Goal: Feedback & Contribution: Submit feedback/report problem

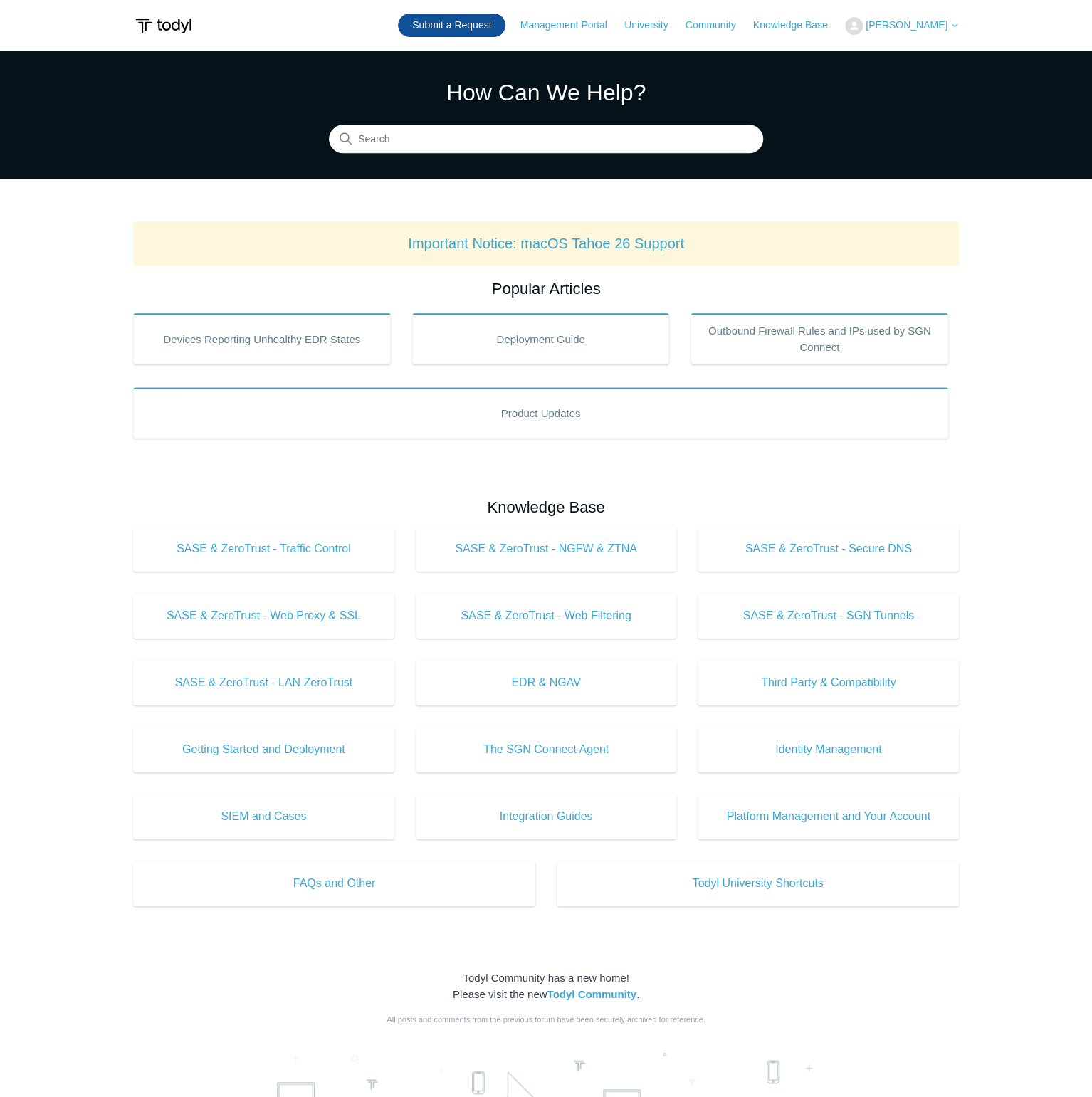
click at [486, 27] on link "Submit a Request" at bounding box center [452, 24] width 107 height 24
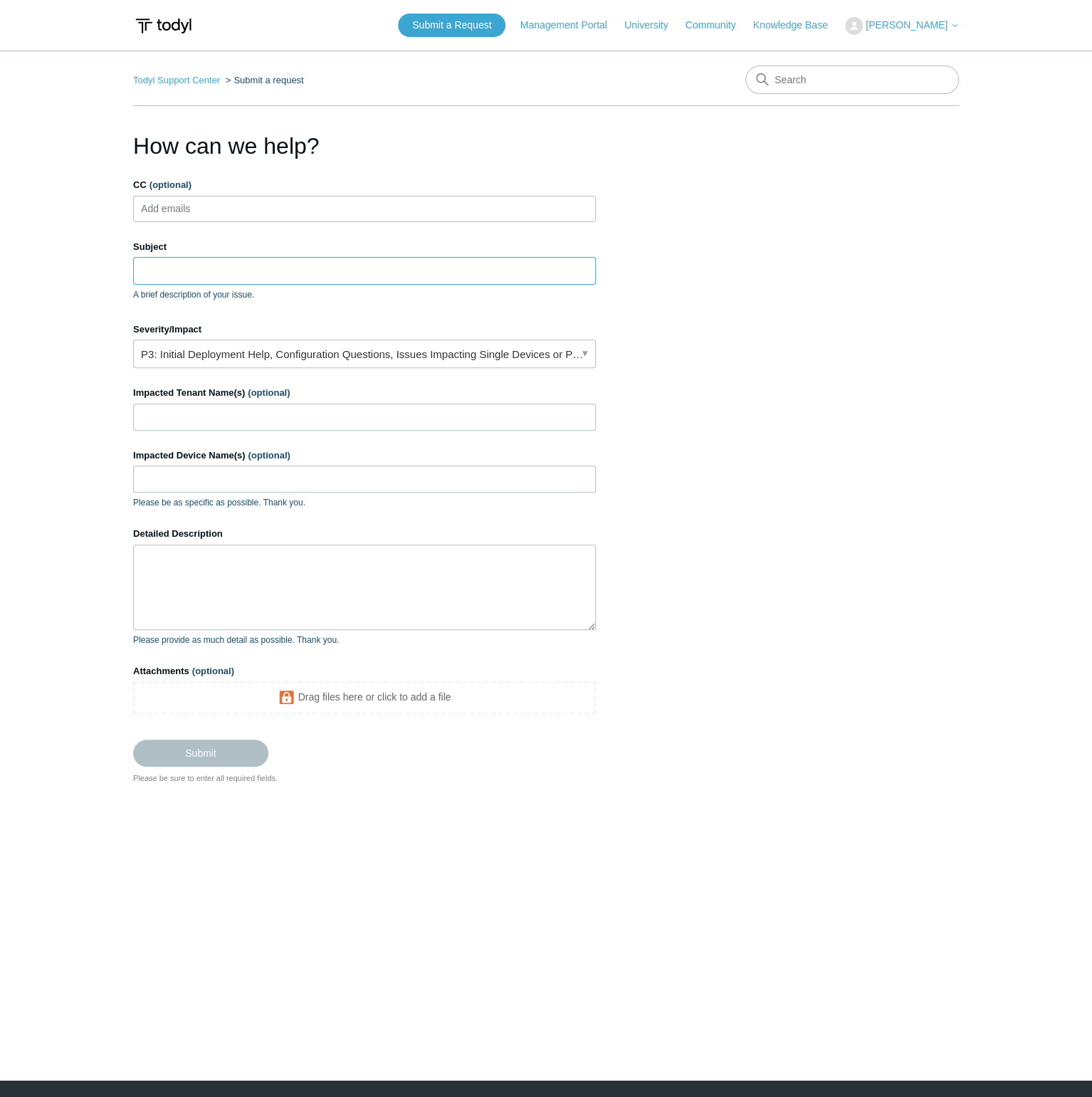
click at [161, 265] on input "Subject" at bounding box center [363, 270] width 462 height 27
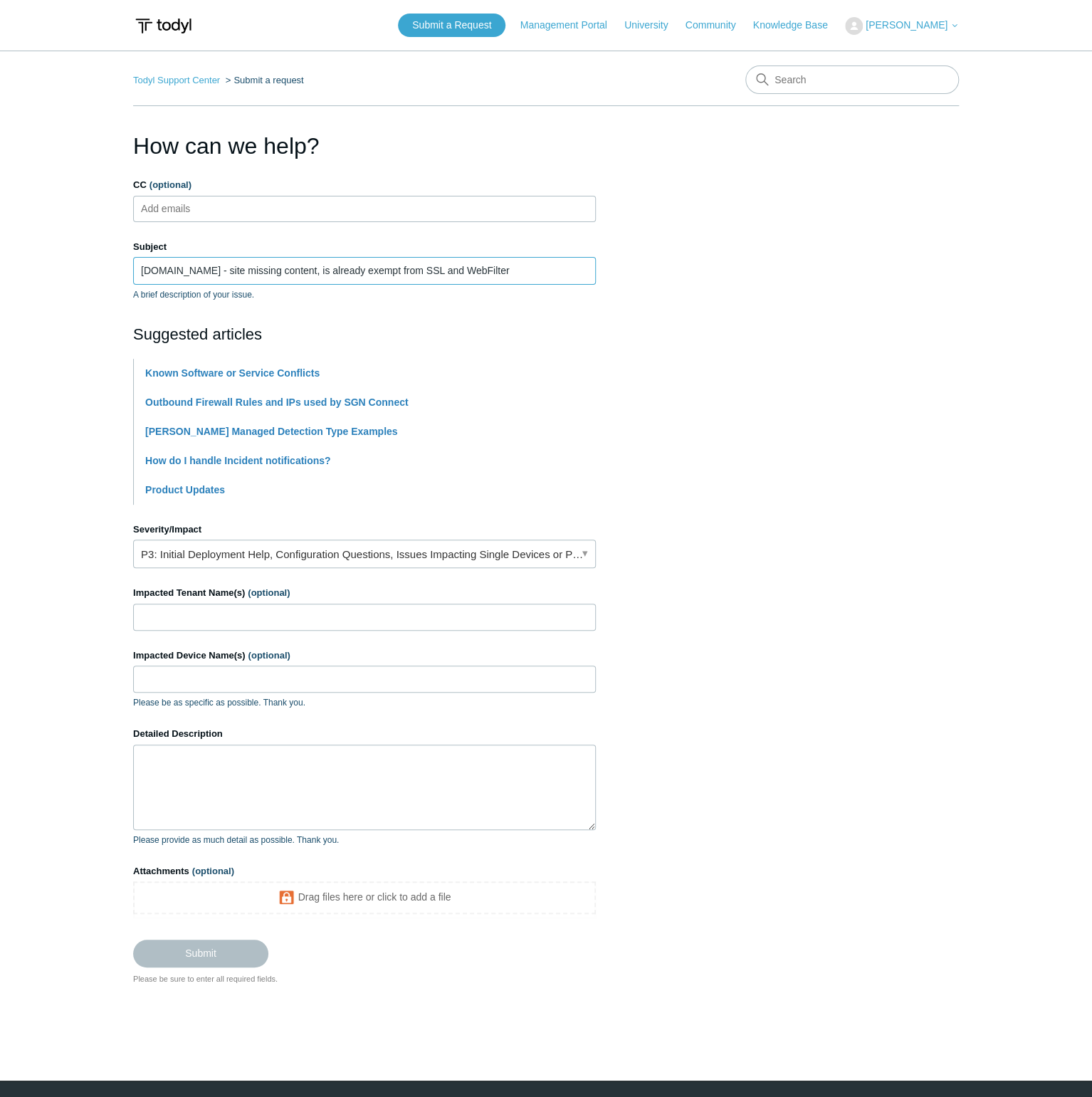
type input "[DOMAIN_NAME] - site missing content, is already exempt from SSL and WebFilter"
click at [197, 612] on input "Impacted Tenant Name(s) (optional)" at bounding box center [363, 617] width 462 height 27
type input "OASW"
click at [150, 675] on input "Impacted Device Name(s) (optional)" at bounding box center [363, 679] width 462 height 27
type input "L"
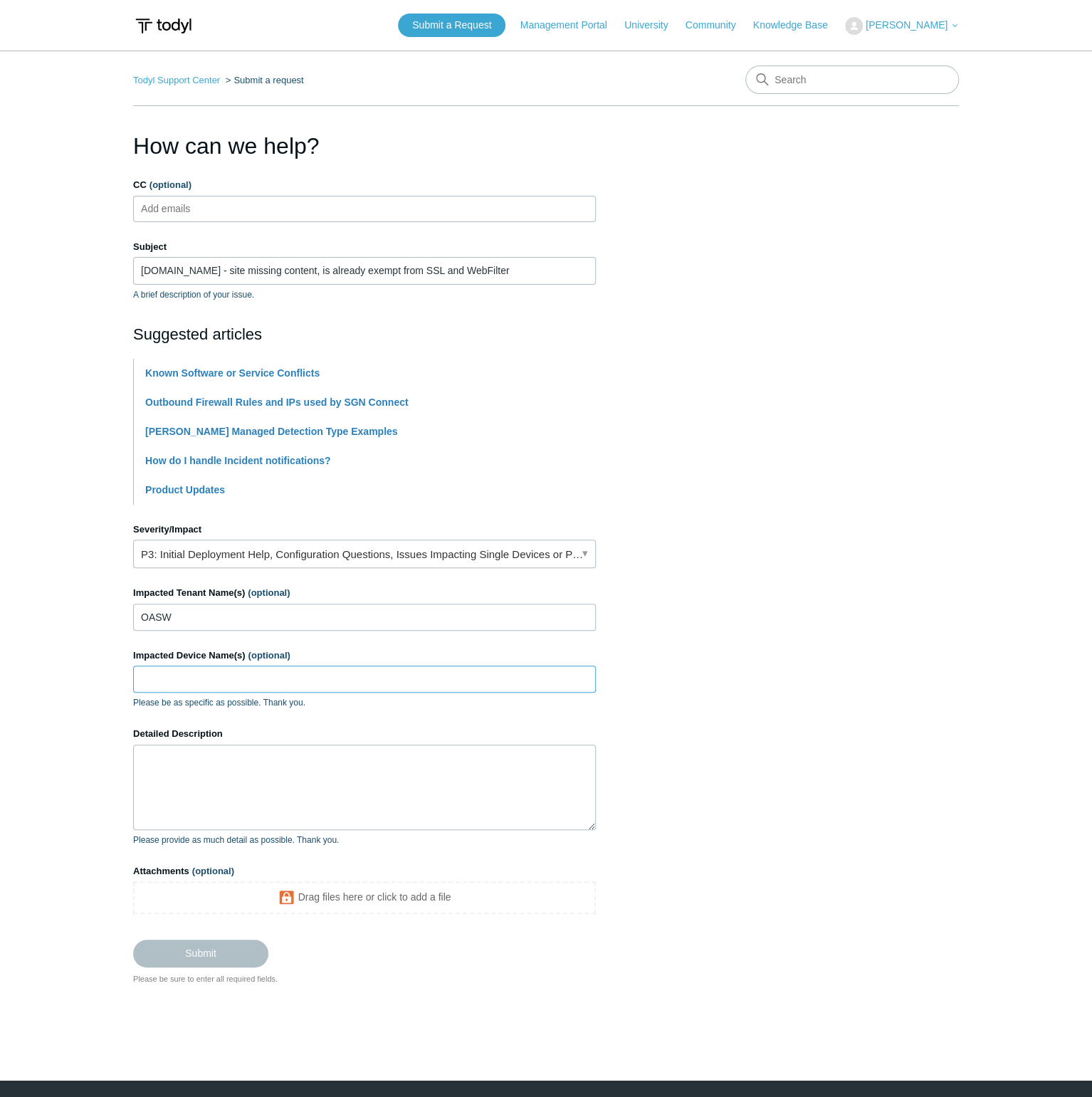
type input "("
type input "all"
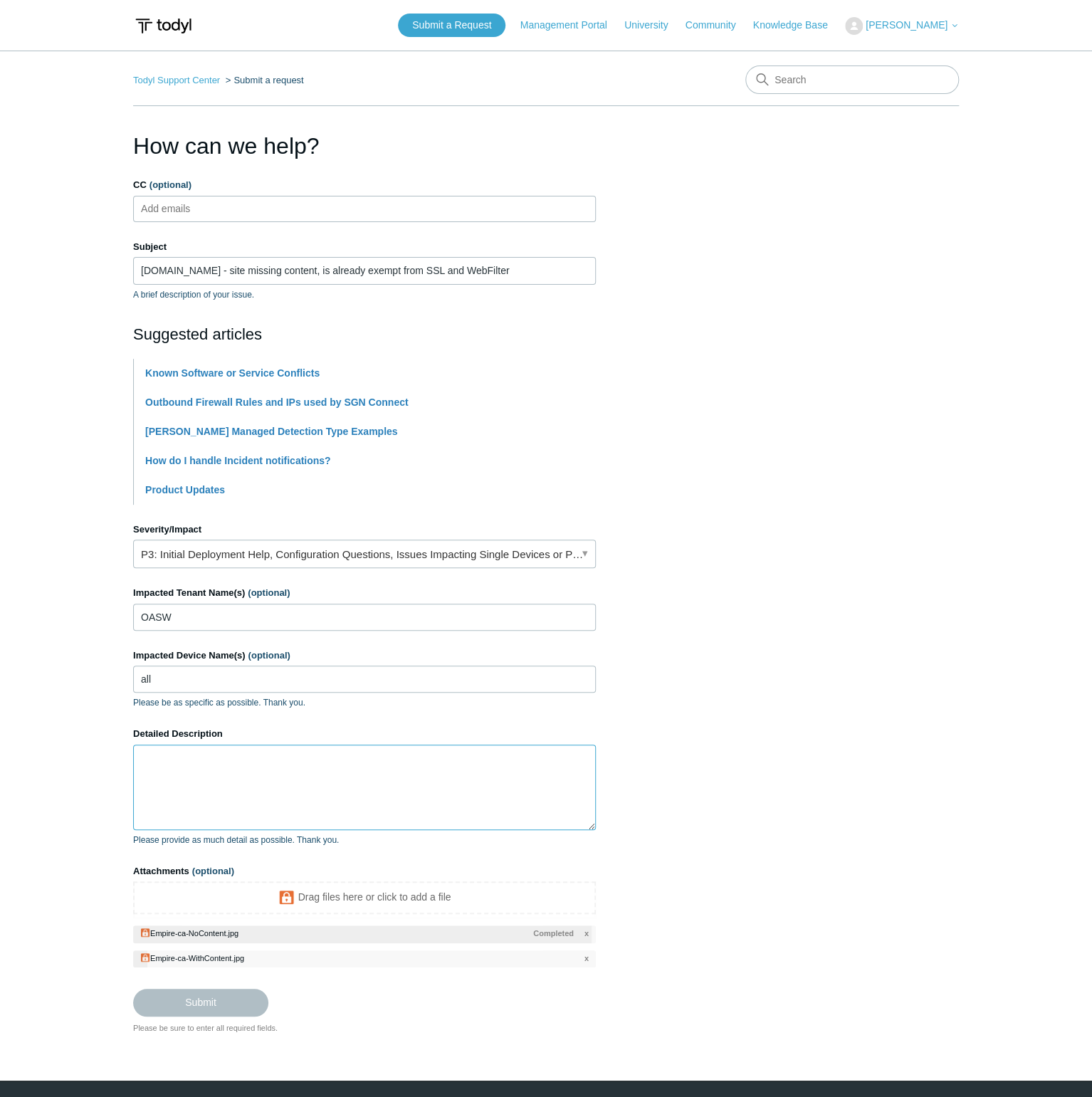
click at [234, 762] on textarea "Detailed Description" at bounding box center [363, 787] width 462 height 86
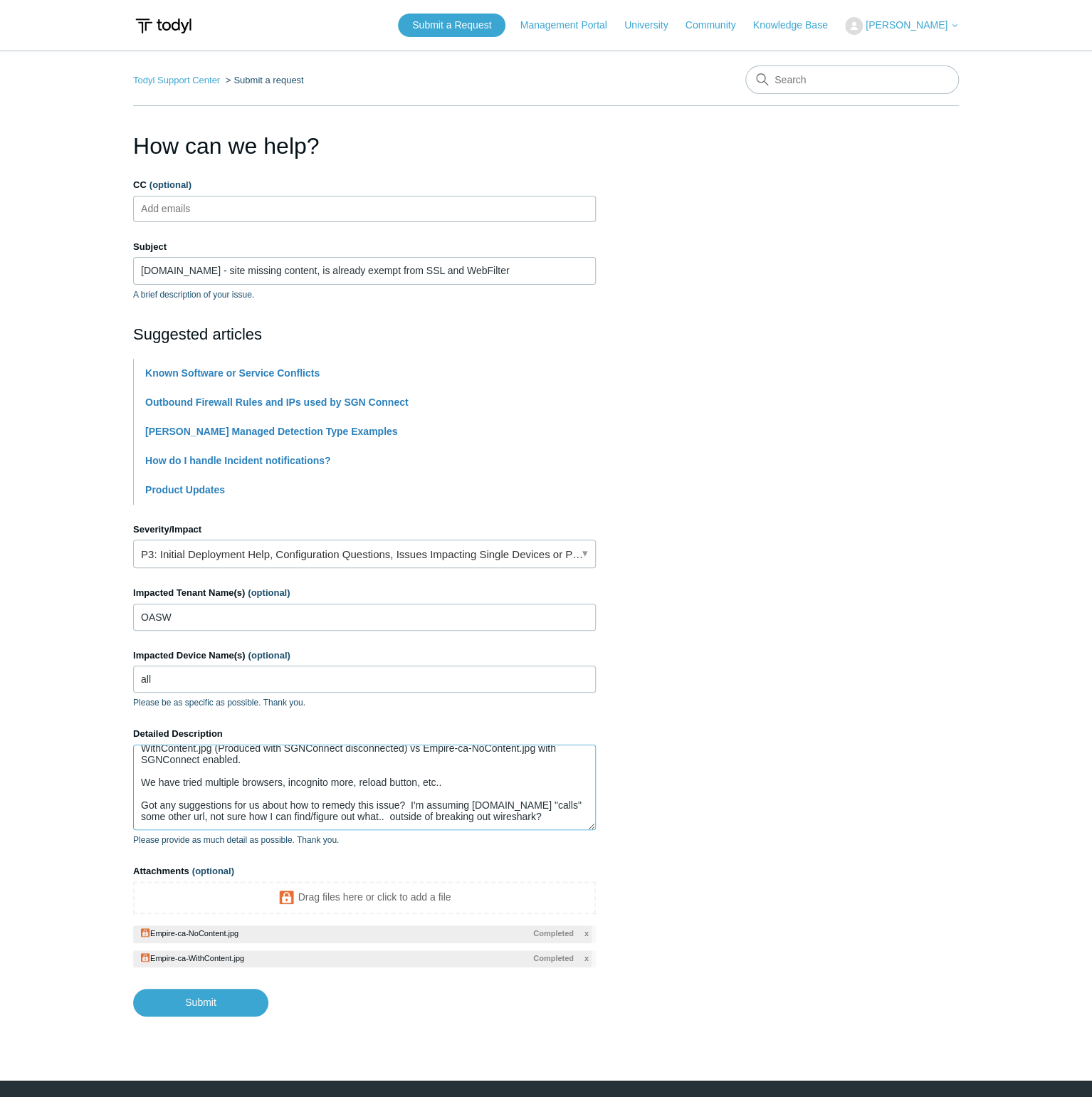
scroll to position [95, 0]
click at [223, 1008] on input "Submit" at bounding box center [201, 1003] width 136 height 28
type textarea "Hi, folks. About 2 hours ago I added [DOMAIN_NAME] to our global SSL Inspection…"
